Goal: Download file/media

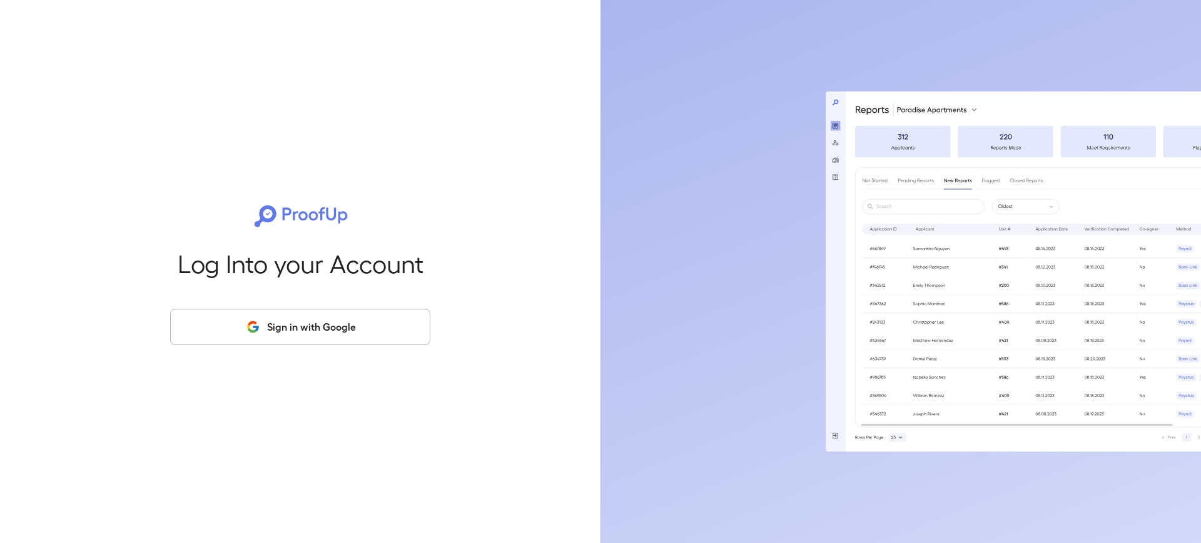
click at [305, 340] on button "Sign in with Google" at bounding box center [300, 326] width 260 height 36
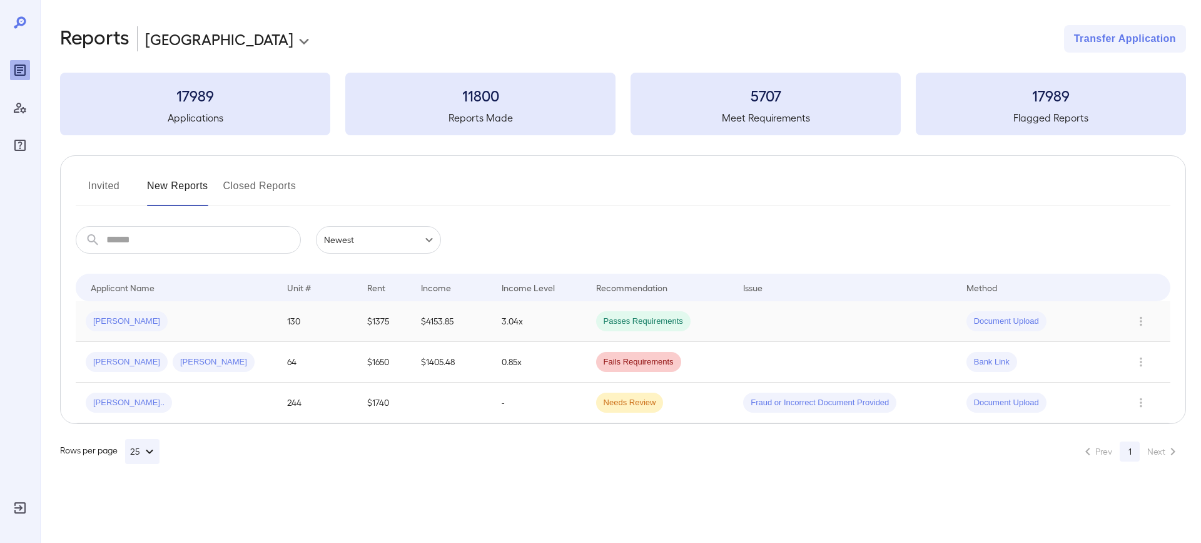
click at [204, 315] on div "[PERSON_NAME]" at bounding box center [176, 321] width 181 height 20
click at [104, 322] on span "[PERSON_NAME]" at bounding box center [127, 321] width 82 height 12
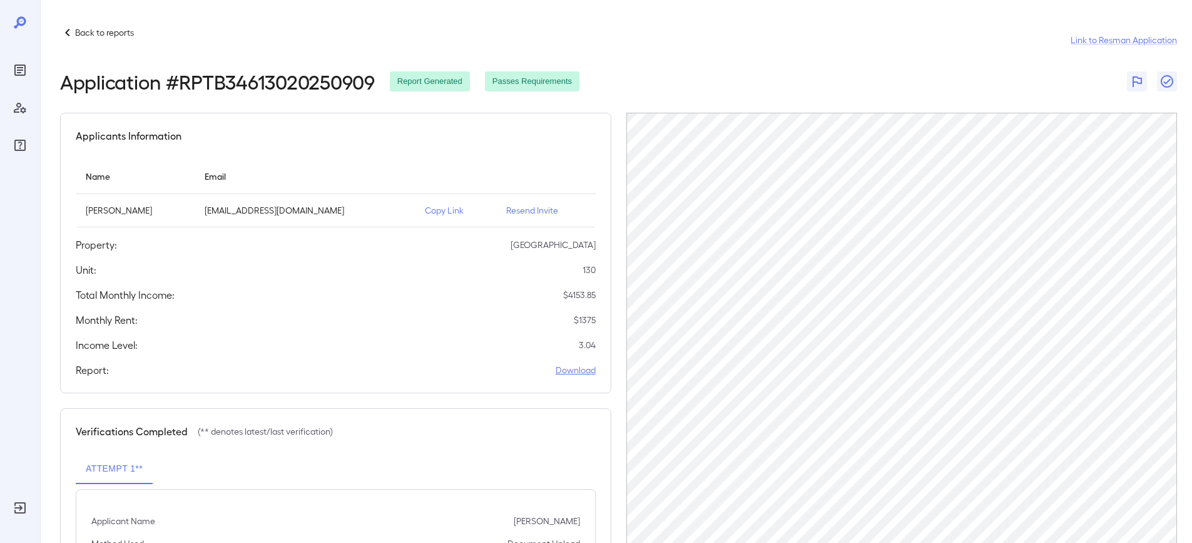
click at [583, 370] on link "Download" at bounding box center [576, 370] width 40 height 13
